Goal: Information Seeking & Learning: Learn about a topic

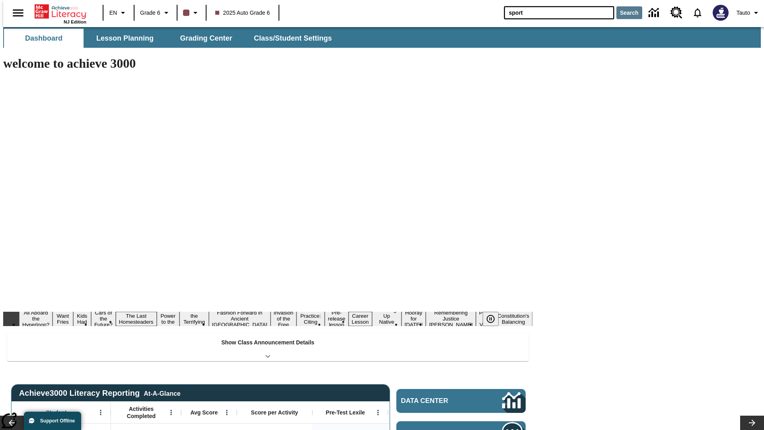
type input "sport"
click at [624, 13] on button "Search" at bounding box center [629, 12] width 26 height 13
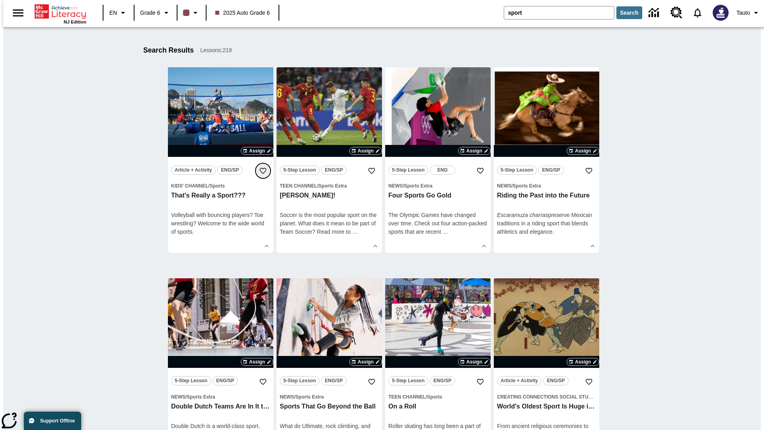
click at [263, 171] on icon "Add to Favorites" at bounding box center [263, 171] width 8 height 8
